Goal: Task Accomplishment & Management: Manage account settings

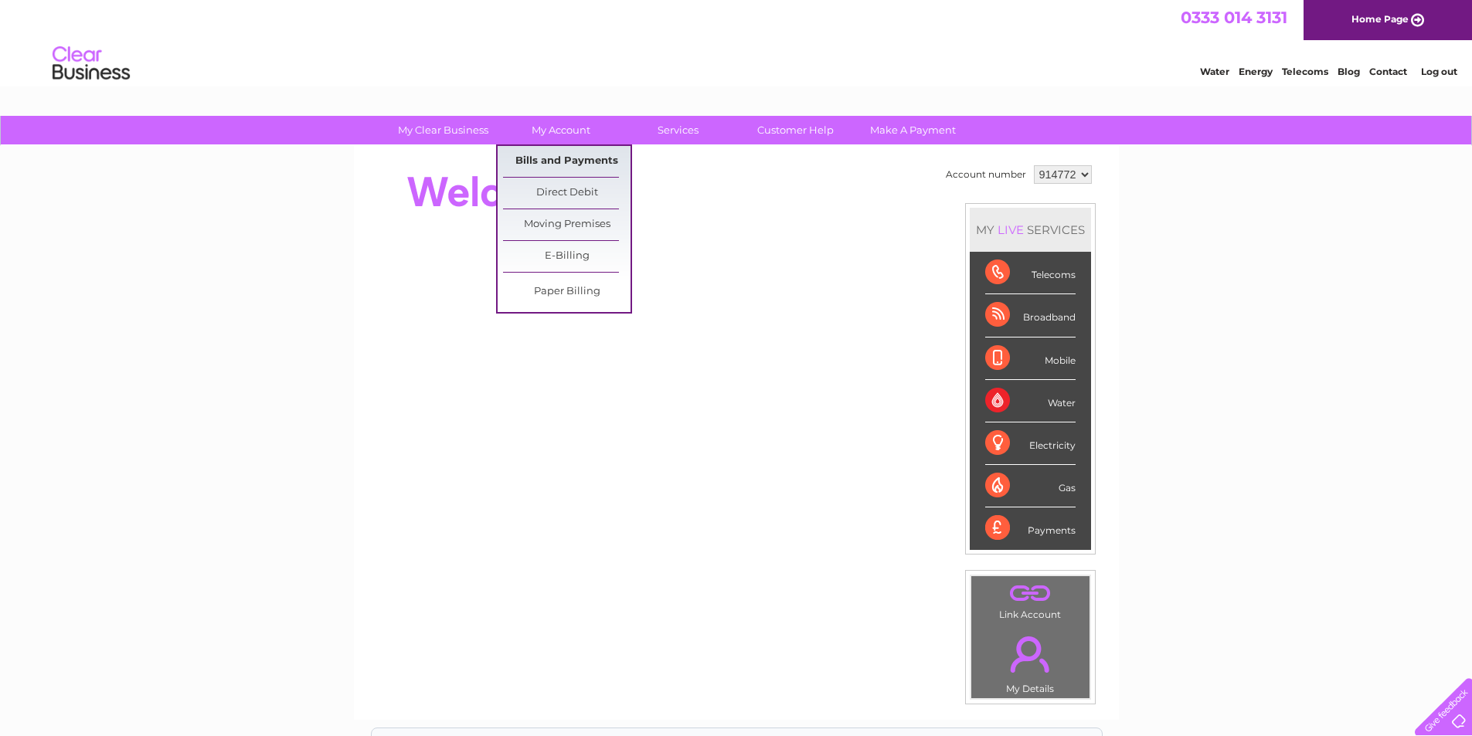
click at [528, 155] on link "Bills and Payments" at bounding box center [566, 161] width 127 height 31
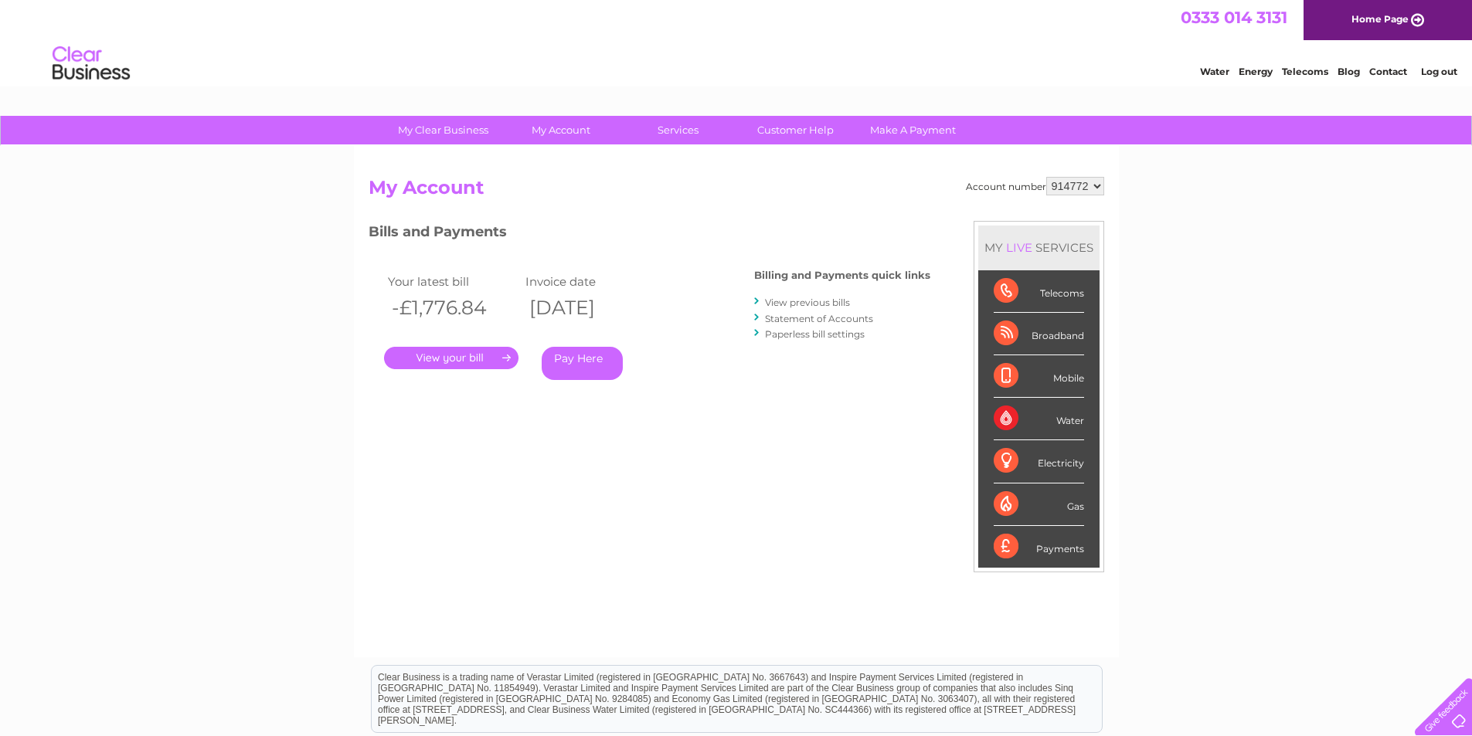
click at [568, 372] on link "Pay Here" at bounding box center [582, 363] width 81 height 33
click at [416, 358] on link "." at bounding box center [451, 358] width 134 height 22
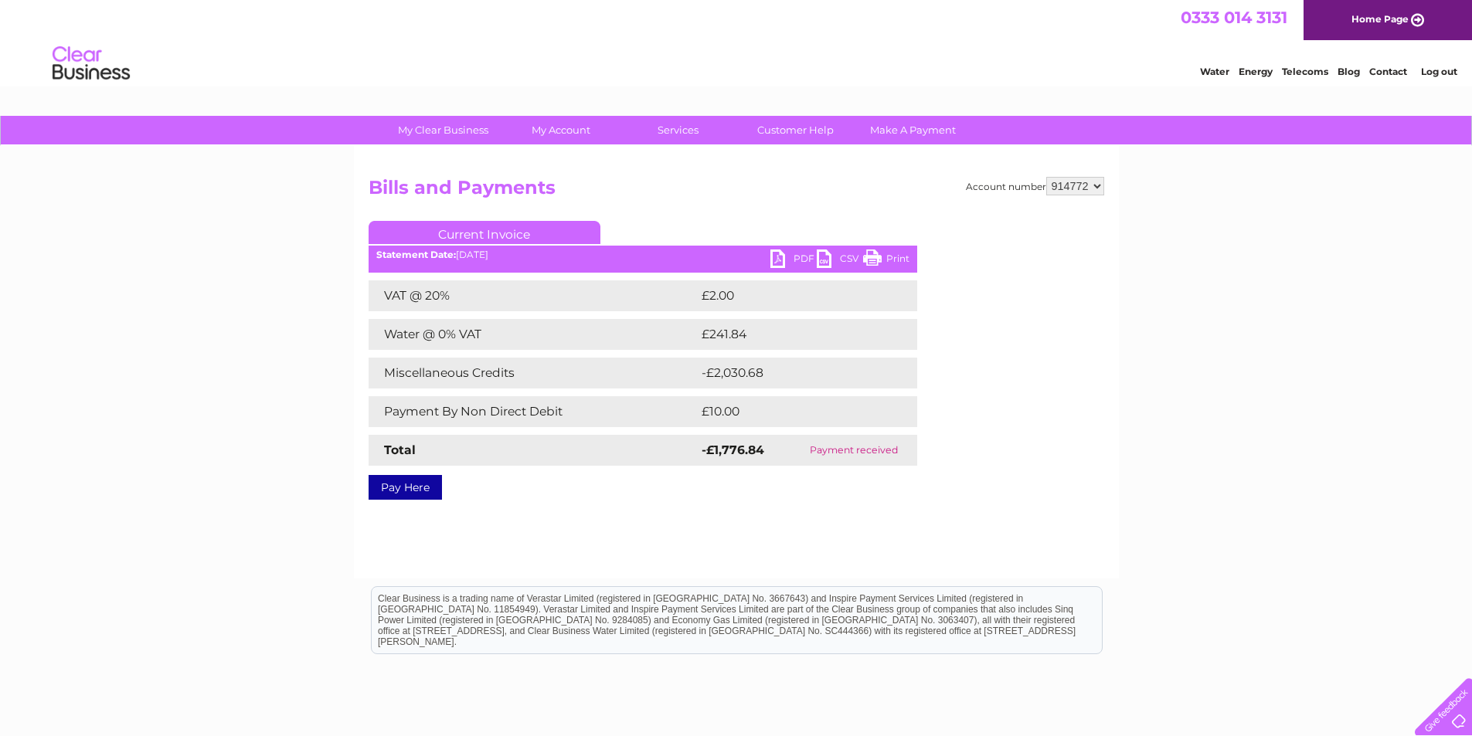
click at [792, 258] on link "PDF" at bounding box center [793, 261] width 46 height 22
